Goal: Find specific page/section: Find specific page/section

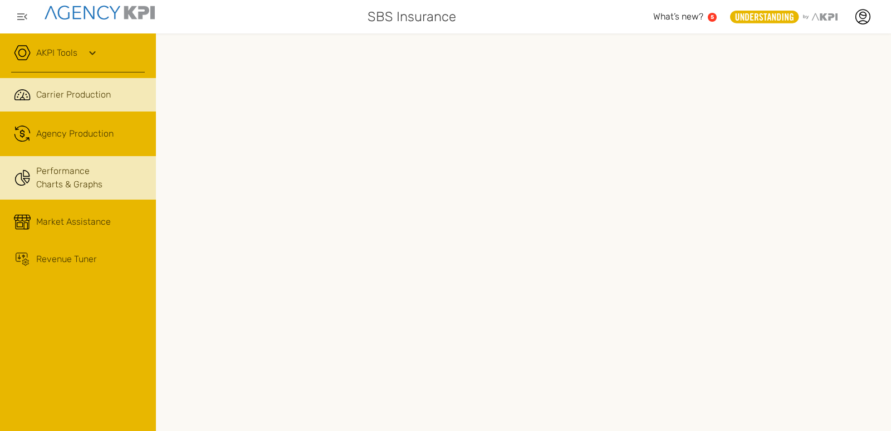
click at [62, 187] on link "Performance Charts & Graphs" at bounding box center [78, 177] width 156 height 43
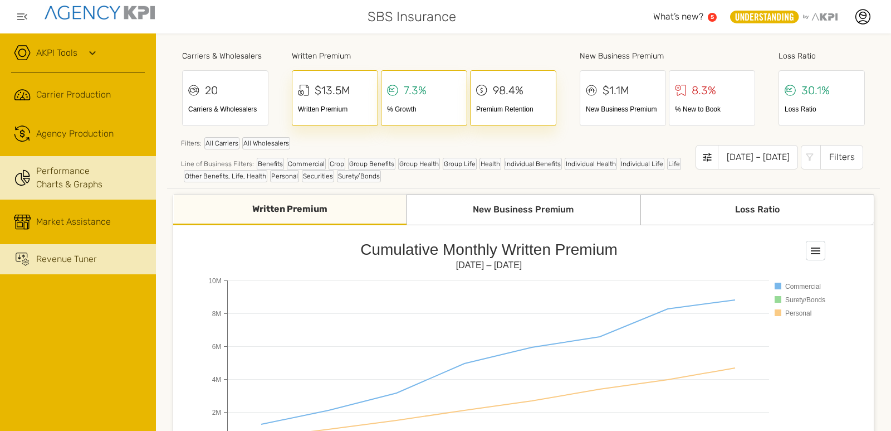
click at [55, 249] on link "Revenue Tuner" at bounding box center [78, 259] width 156 height 30
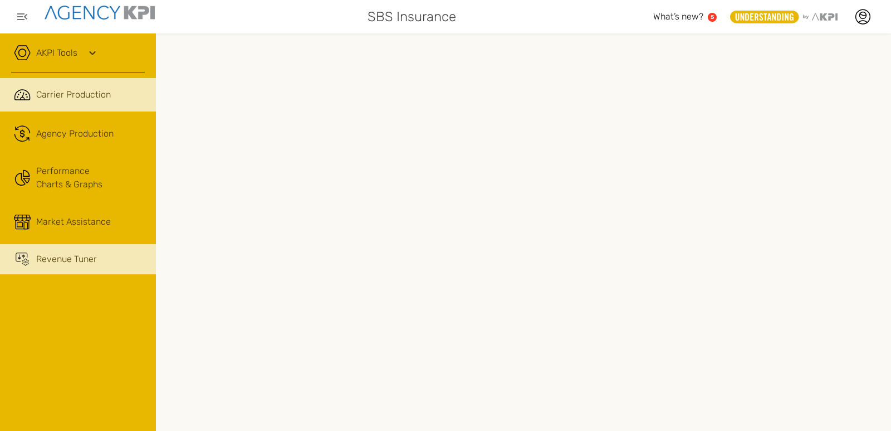
click at [82, 89] on span "Carrier Production" at bounding box center [73, 94] width 75 height 13
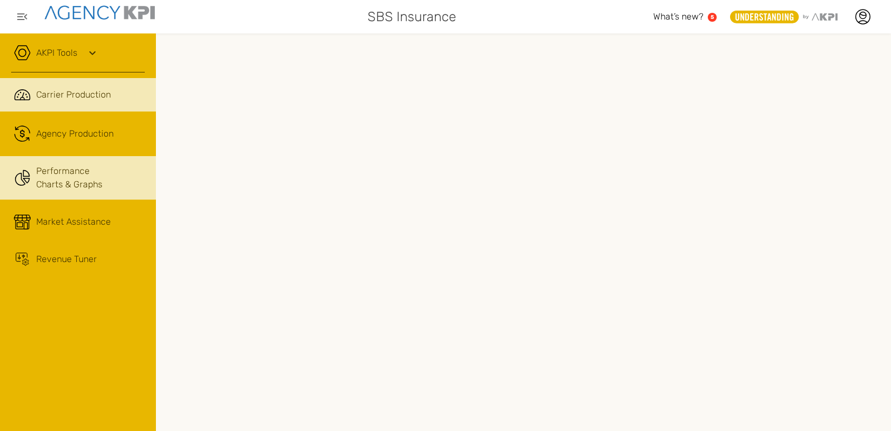
click at [51, 174] on link "Performance Charts & Graphs" at bounding box center [78, 177] width 156 height 43
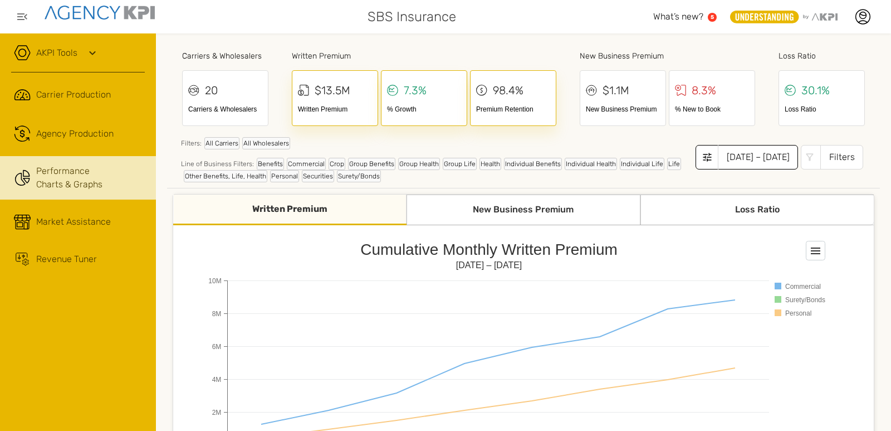
click at [758, 168] on div "Jan 2025 – Aug 2025" at bounding box center [758, 157] width 80 height 25
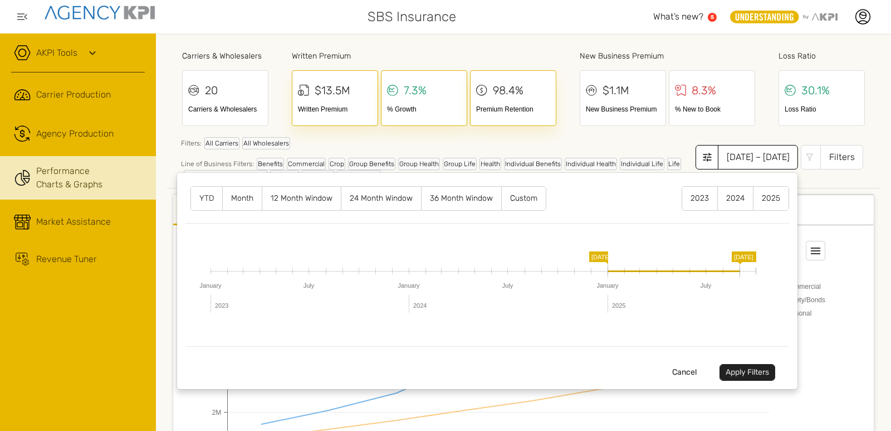
click at [756, 200] on label "2025" at bounding box center [771, 198] width 35 height 23
click at [763, 199] on label "2025" at bounding box center [771, 198] width 35 height 23
click at [232, 200] on label "Month" at bounding box center [242, 198] width 39 height 23
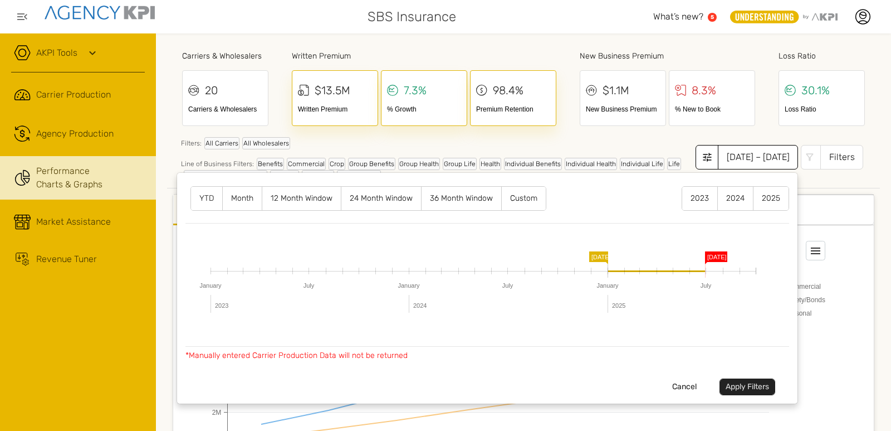
drag, startPoint x: 618, startPoint y: 268, endPoint x: 699, endPoint y: 268, distance: 80.8
click at [700, 268] on rect at bounding box center [705, 270] width 11 height 13
click at [739, 383] on button "Apply Filters" at bounding box center [748, 386] width 56 height 17
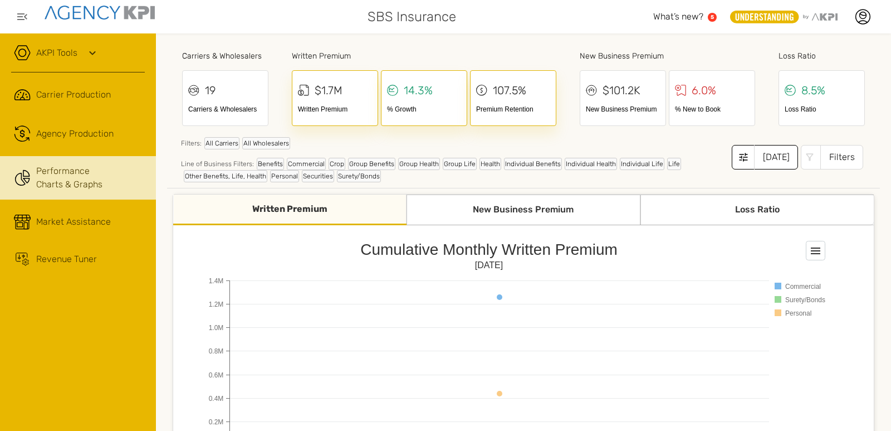
click at [763, 165] on div "Jan 2025" at bounding box center [776, 157] width 44 height 25
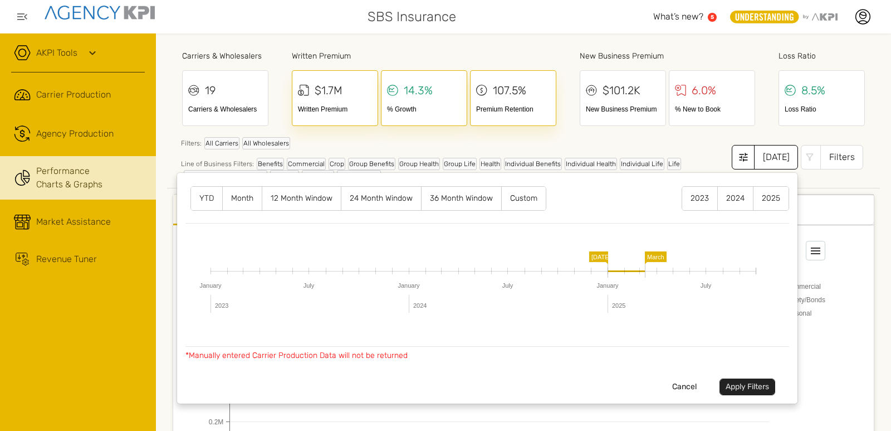
drag, startPoint x: 635, startPoint y: 257, endPoint x: 645, endPoint y: 259, distance: 10.6
drag, startPoint x: 644, startPoint y: 259, endPoint x: 661, endPoint y: 259, distance: 16.7
drag, startPoint x: 661, startPoint y: 259, endPoint x: 680, endPoint y: 259, distance: 19.5
drag, startPoint x: 679, startPoint y: 256, endPoint x: 698, endPoint y: 256, distance: 18.9
drag, startPoint x: 698, startPoint y: 256, endPoint x: 715, endPoint y: 255, distance: 17.3
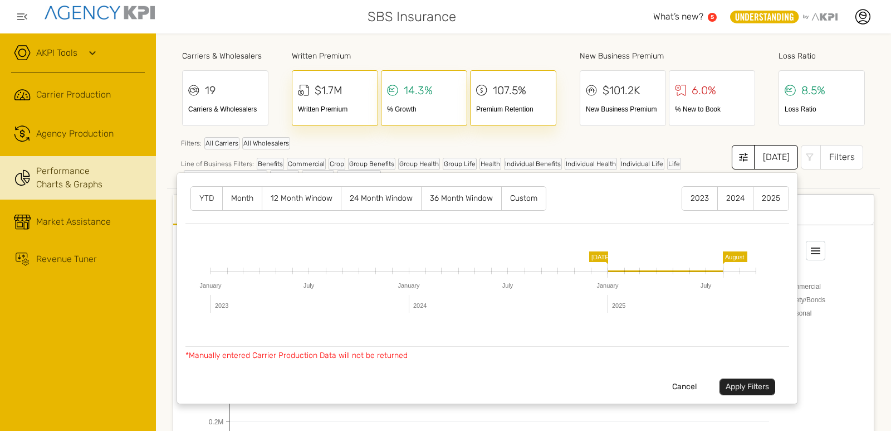
drag, startPoint x: 710, startPoint y: 257, endPoint x: 727, endPoint y: 260, distance: 17.4
click at [743, 386] on button "Apply Filters" at bounding box center [748, 386] width 56 height 17
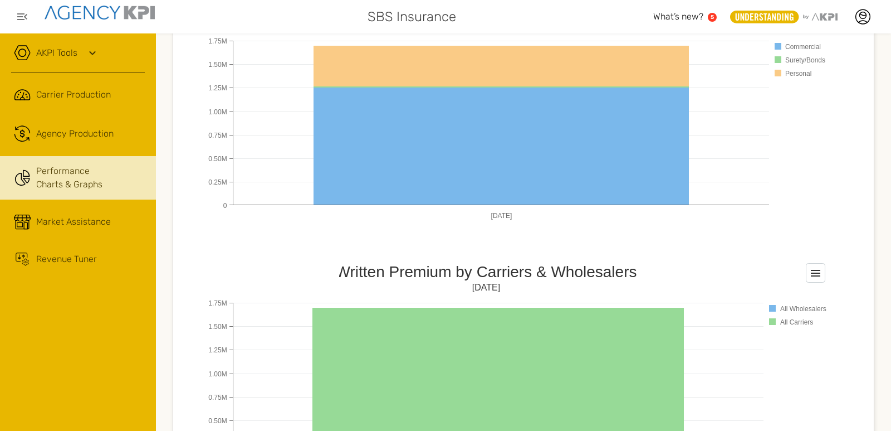
scroll to position [223, 0]
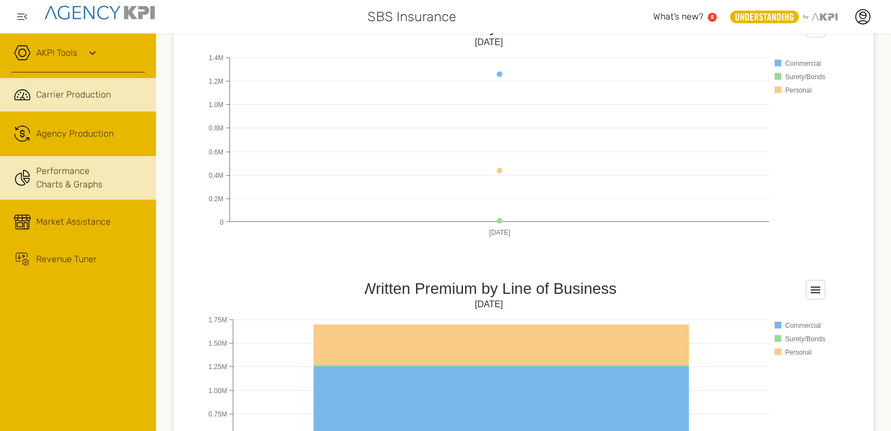
click at [72, 94] on span "Carrier Production" at bounding box center [73, 94] width 75 height 13
